Goal: Find contact information: Find contact information

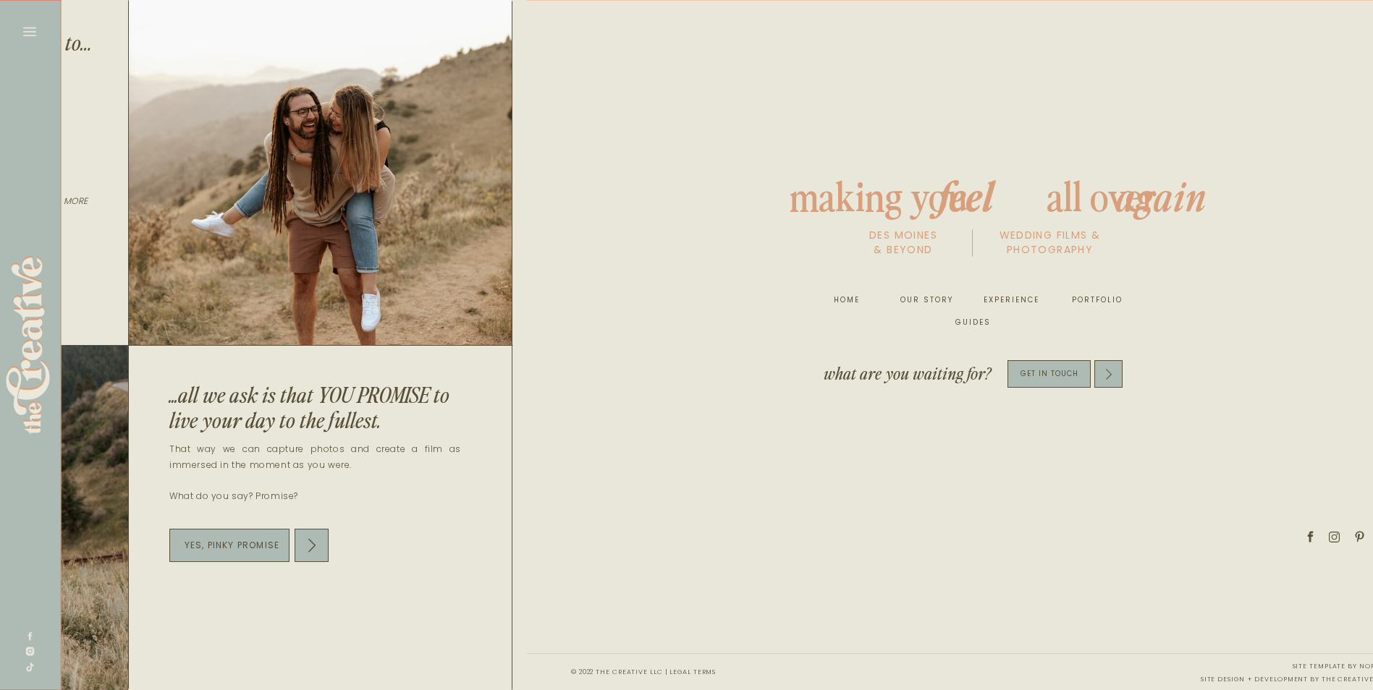
scroll to position [0, 7587]
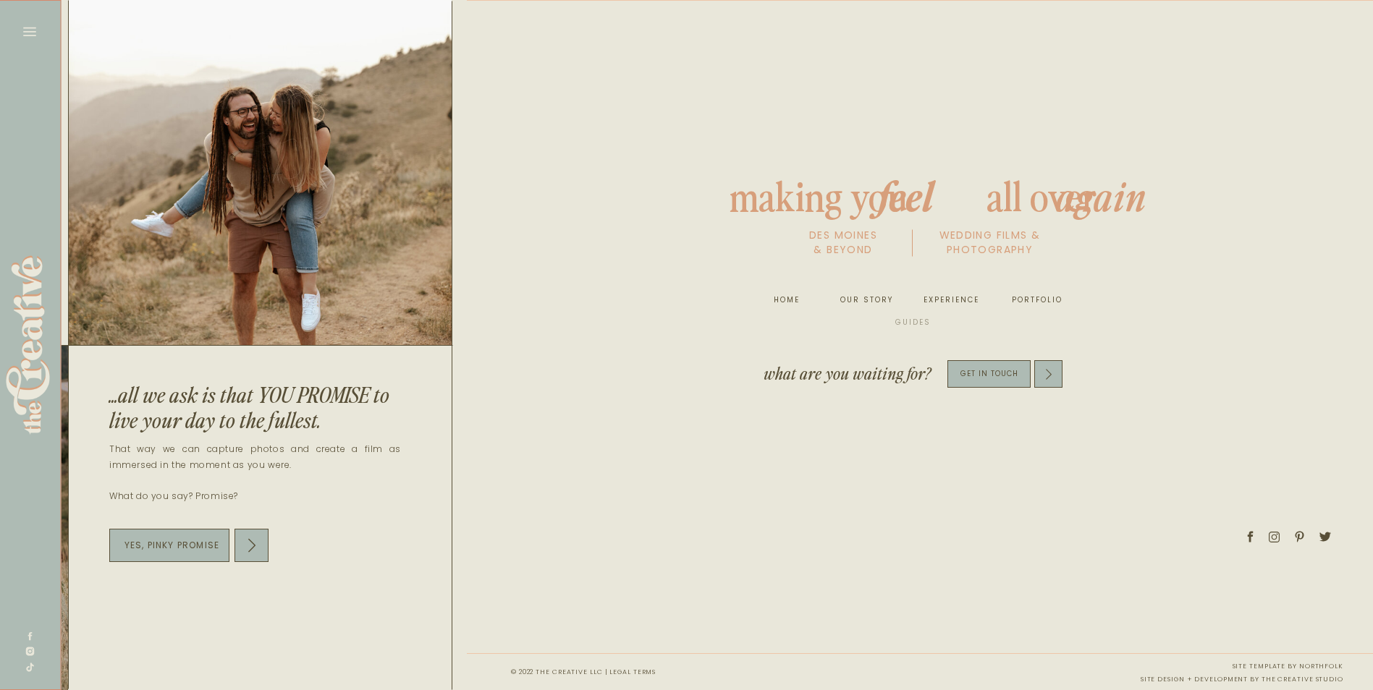
click at [912, 320] on nav "guides" at bounding box center [912, 323] width 47 height 14
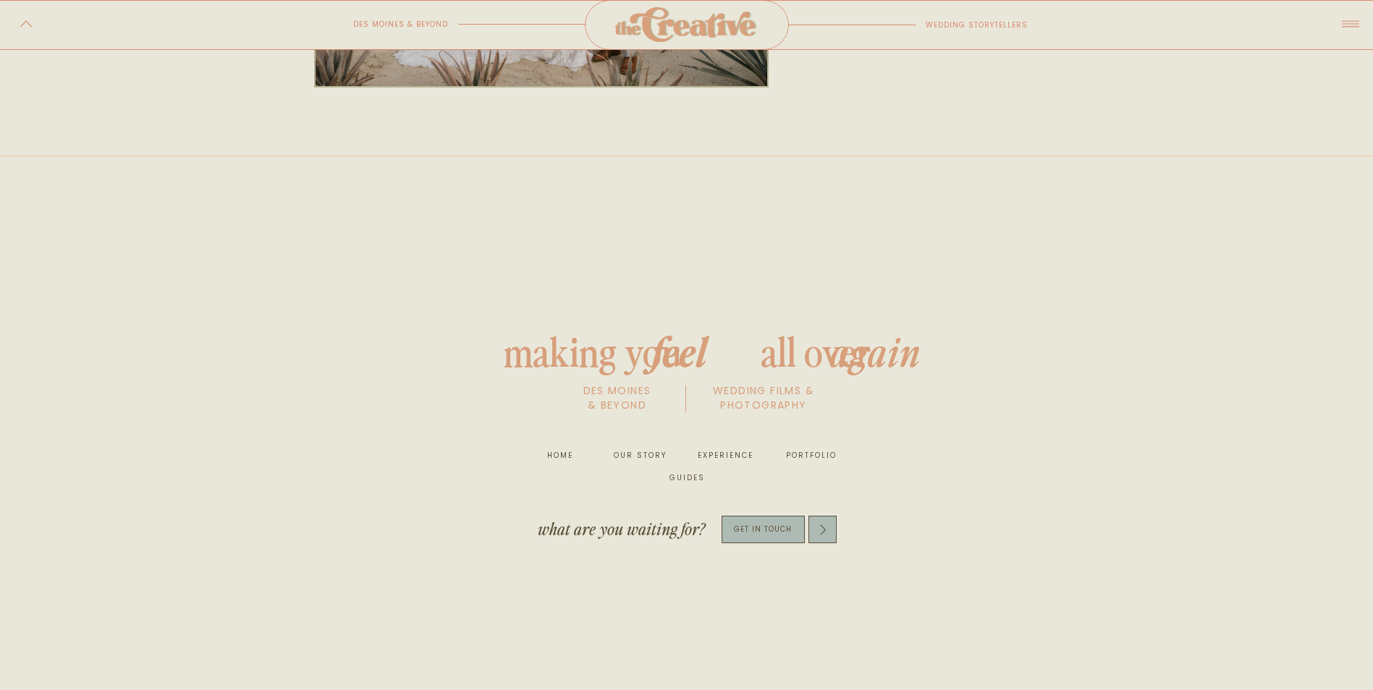
scroll to position [1303, 0]
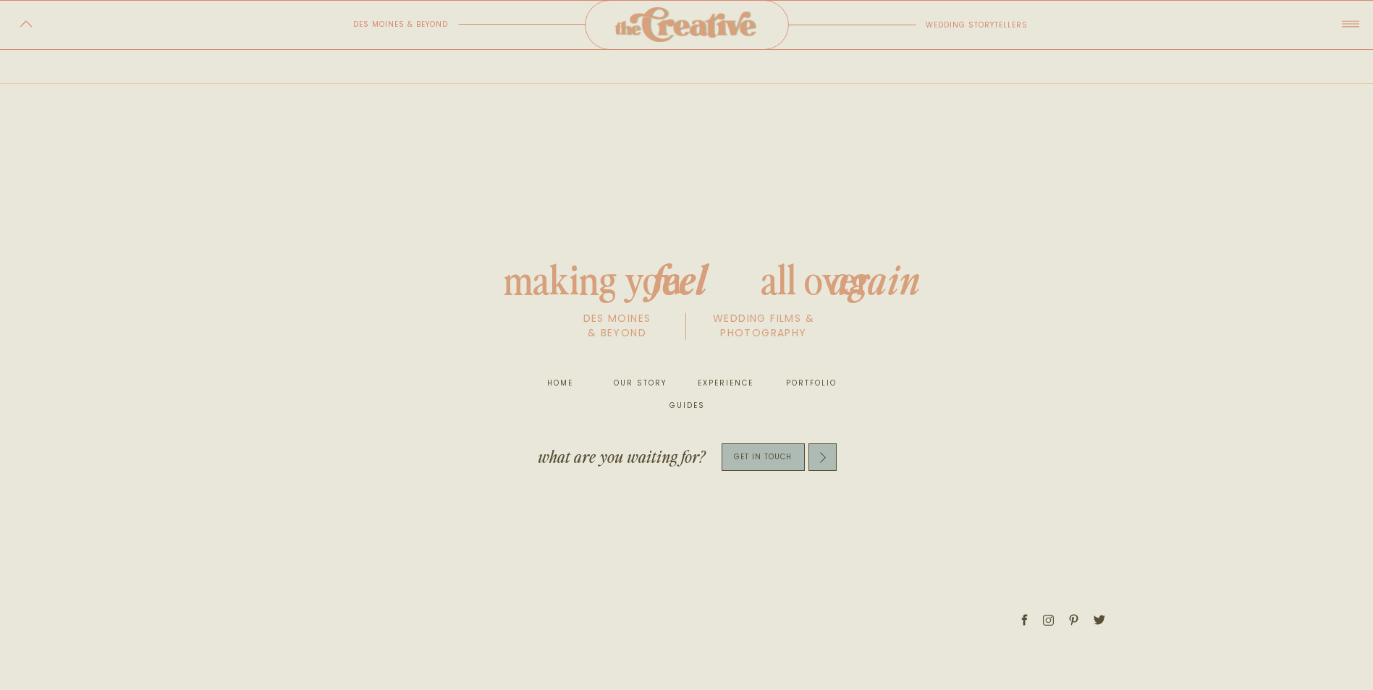
click at [797, 381] on nav "portfolio" at bounding box center [809, 383] width 55 height 14
click at [779, 462] on p "get in touch" at bounding box center [763, 457] width 83 height 17
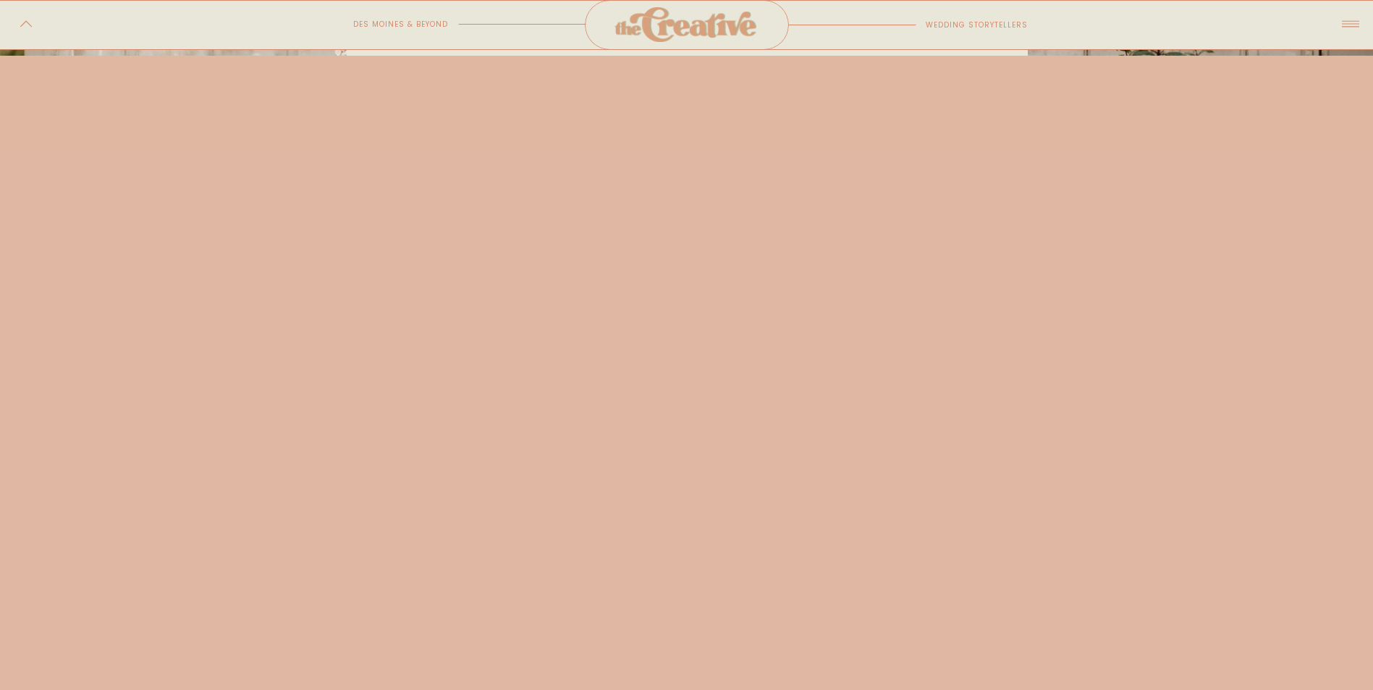
scroll to position [796, 0]
